Goal: Information Seeking & Learning: Learn about a topic

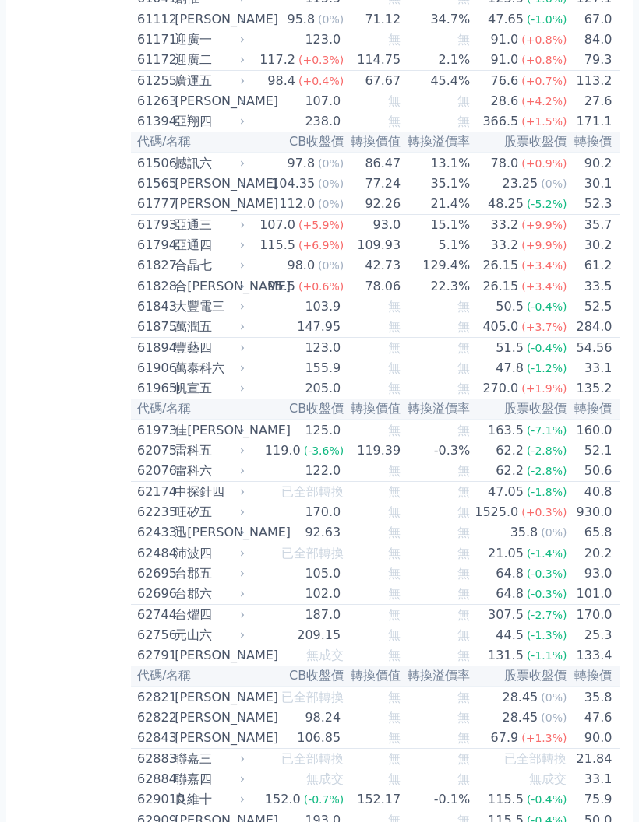
scroll to position [5670, 0]
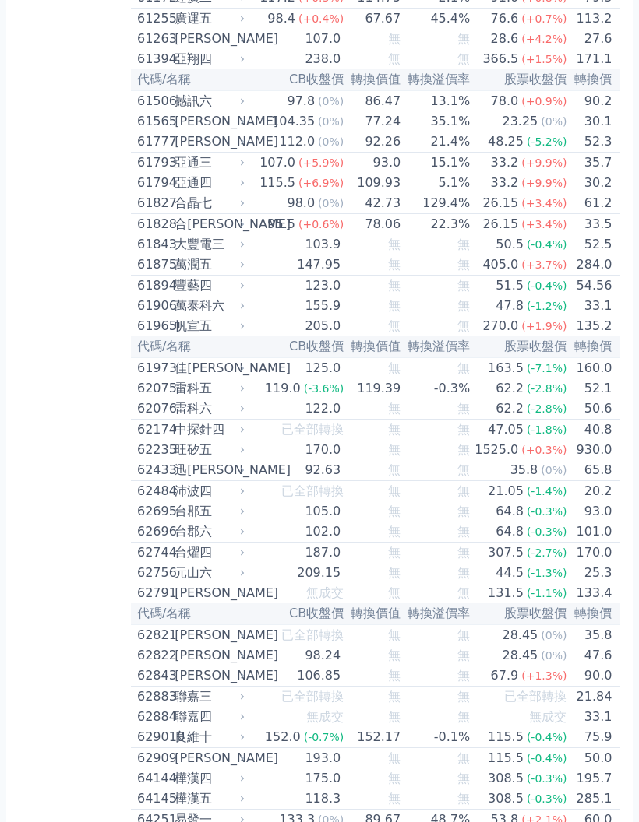
click at [568, 50] on td "27.6" at bounding box center [589, 40] width 45 height 20
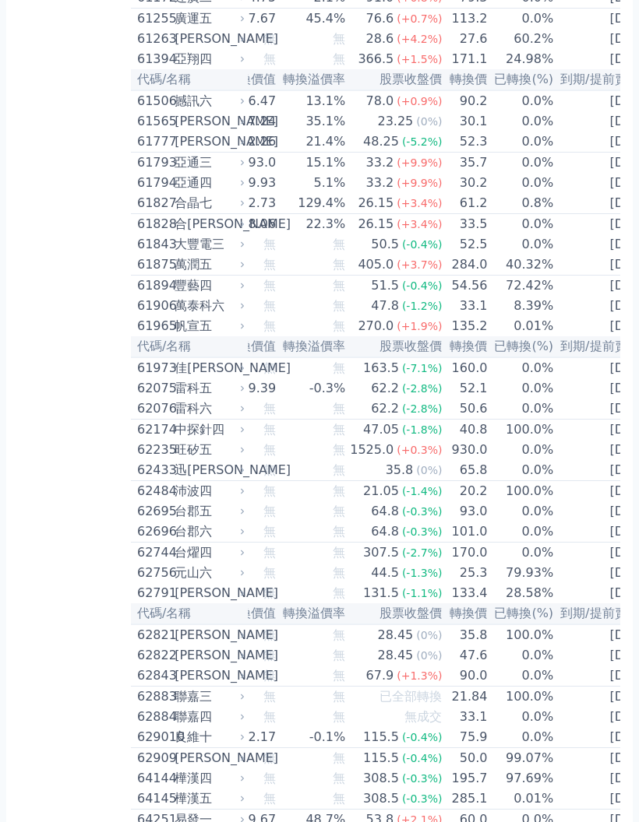
scroll to position [0, 121]
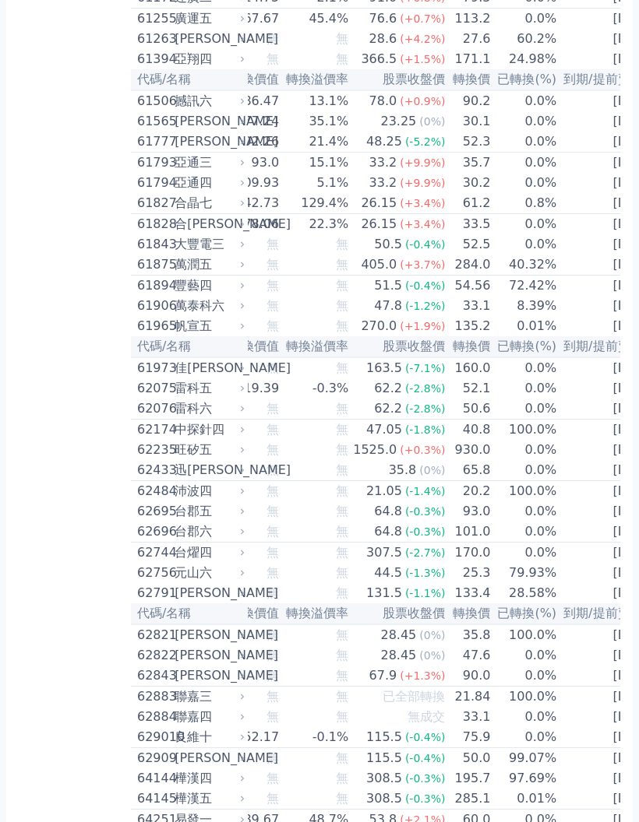
click at [587, 50] on td "[DATE]" at bounding box center [609, 40] width 104 height 20
click at [514, 50] on td "60.2%" at bounding box center [524, 40] width 66 height 20
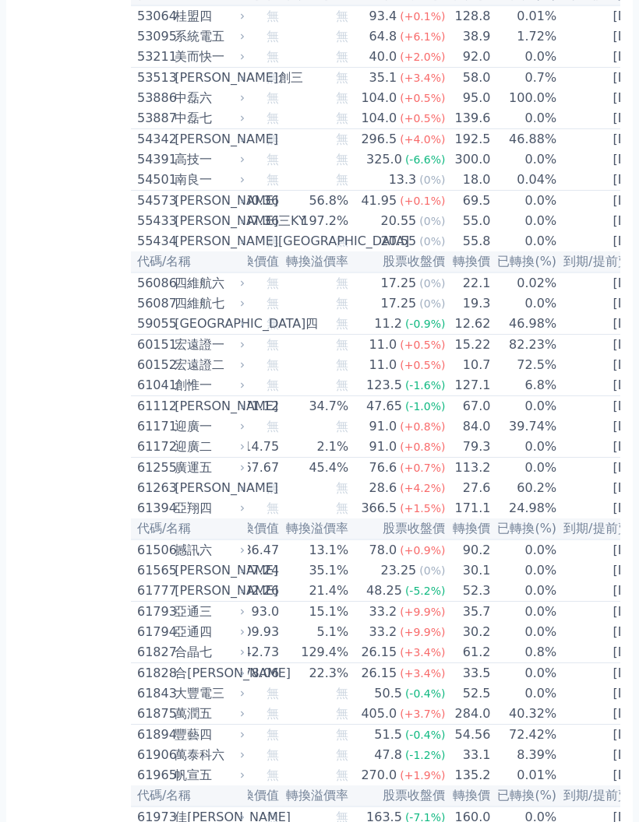
scroll to position [5139, 0]
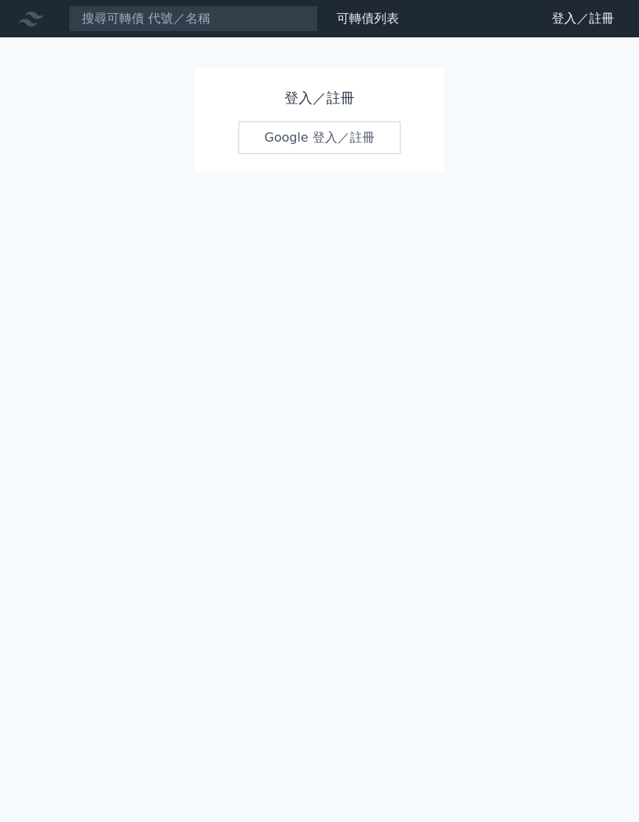
click at [315, 105] on h1 "登入／註冊" at bounding box center [319, 98] width 162 height 22
click at [340, 143] on link "Google 登入／註冊" at bounding box center [319, 137] width 162 height 33
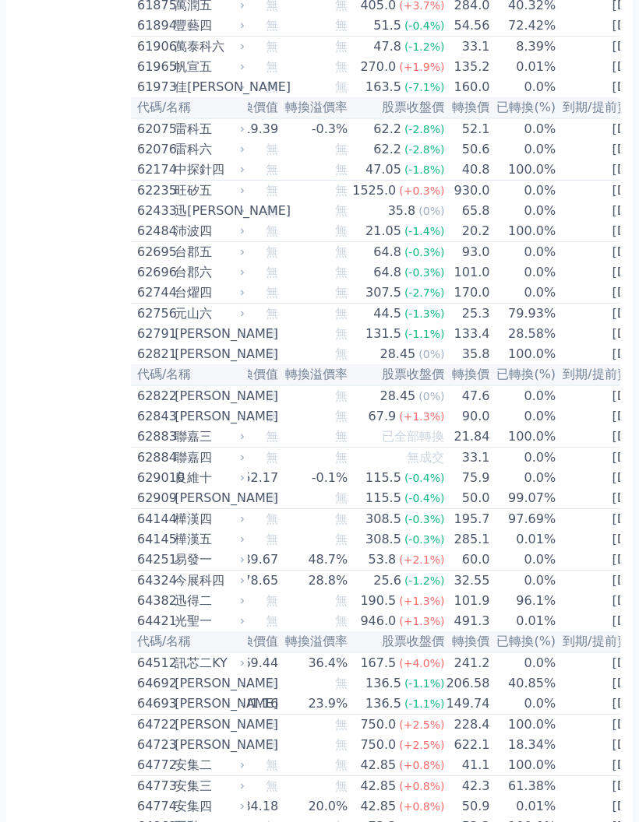
scroll to position [0, 118]
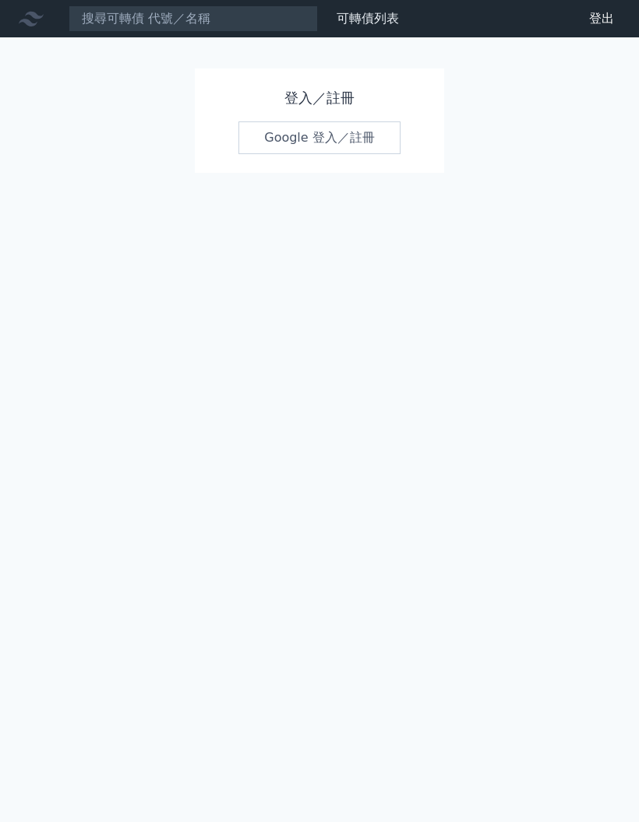
click at [348, 93] on h1 "登入／註冊" at bounding box center [319, 98] width 162 height 22
click at [317, 153] on link "Google 登入／註冊" at bounding box center [319, 137] width 162 height 33
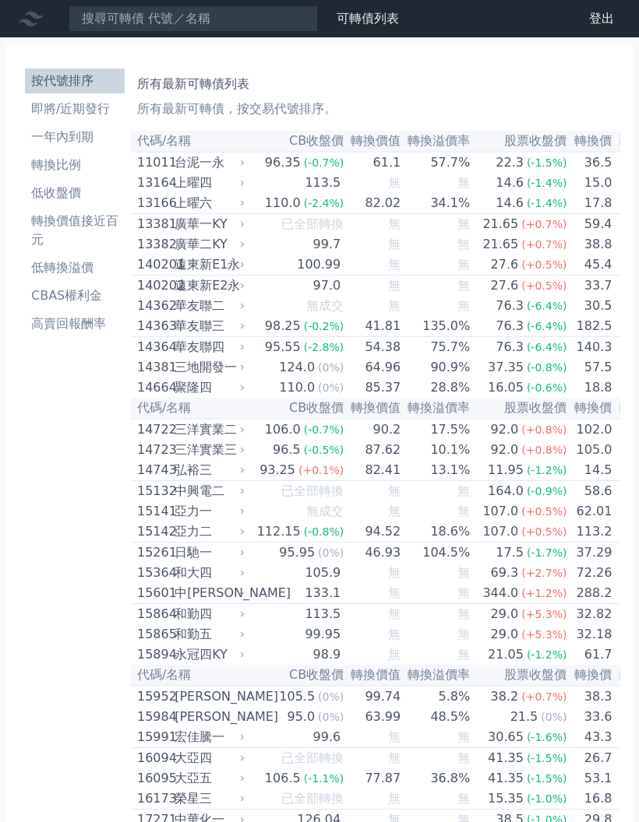
click at [470, 297] on td "27.6 (+0.5%)" at bounding box center [518, 286] width 97 height 21
click at [230, 248] on div "廣華二KY" at bounding box center [207, 244] width 67 height 19
click at [202, 418] on th "代碼/名稱" at bounding box center [189, 408] width 117 height 21
click at [521, 274] on div "(+0.5%)" at bounding box center [543, 264] width 45 height 19
click at [532, 538] on span "(+0.5%)" at bounding box center [543, 532] width 45 height 12
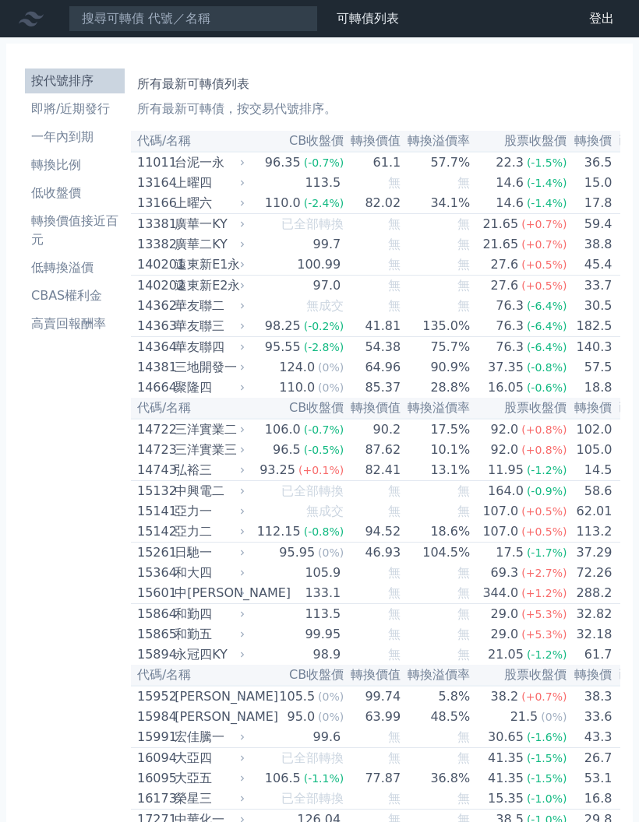
click at [527, 538] on span "(+0.5%)" at bounding box center [543, 532] width 45 height 12
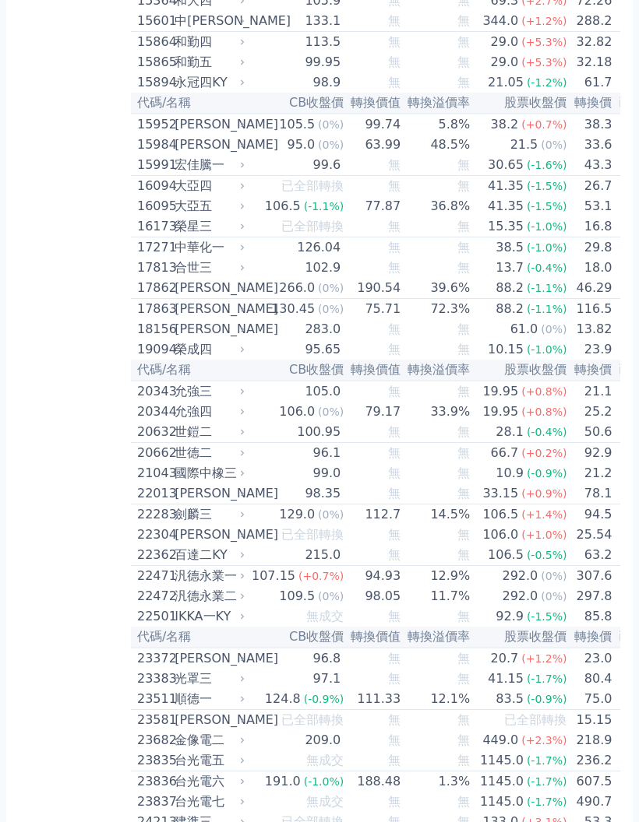
scroll to position [727, 0]
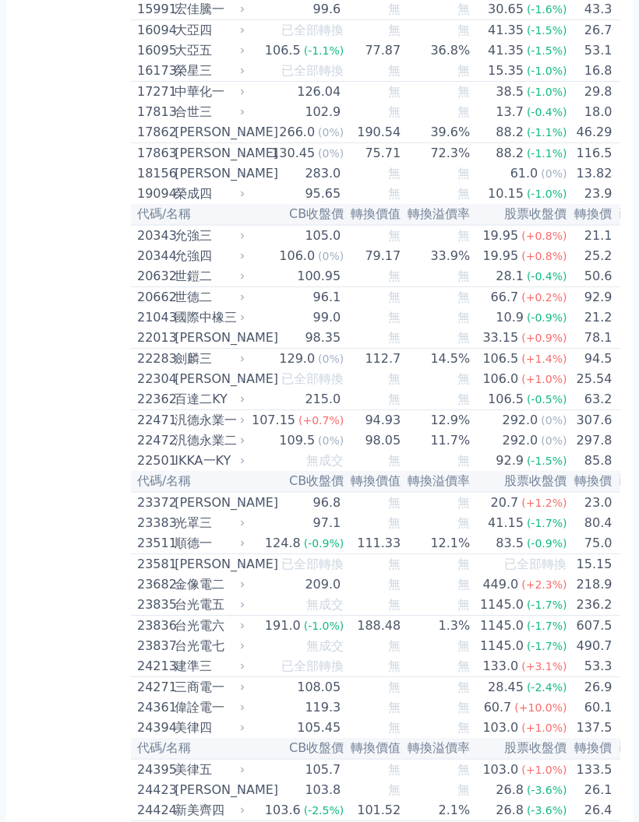
click at [530, 287] on div "(-0.4%)" at bounding box center [546, 277] width 40 height 19
click at [567, 432] on td "307.6" at bounding box center [589, 421] width 45 height 21
click at [447, 534] on td "無" at bounding box center [435, 524] width 69 height 20
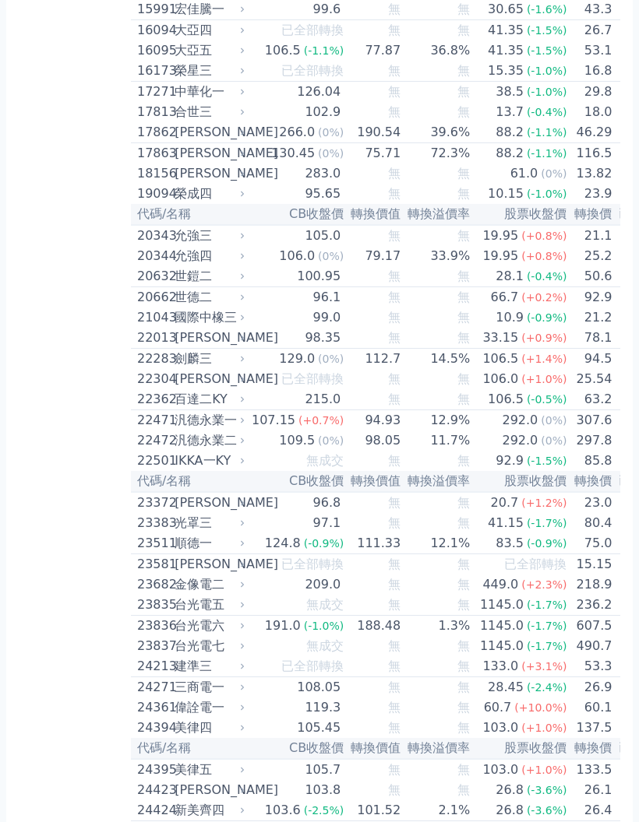
click at [612, 21] on td "0.0%" at bounding box center [645, 10] width 66 height 21
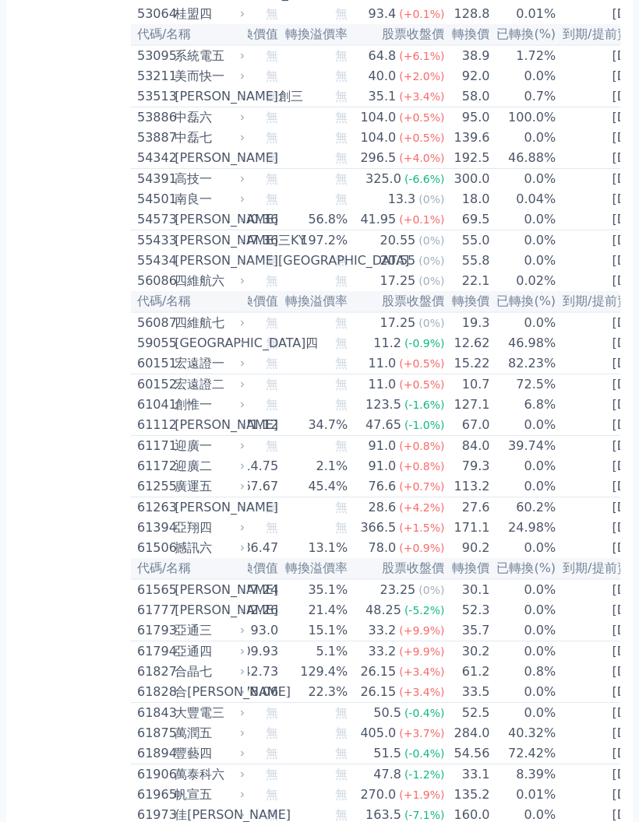
scroll to position [0, 121]
